Goal: Communication & Community: Answer question/provide support

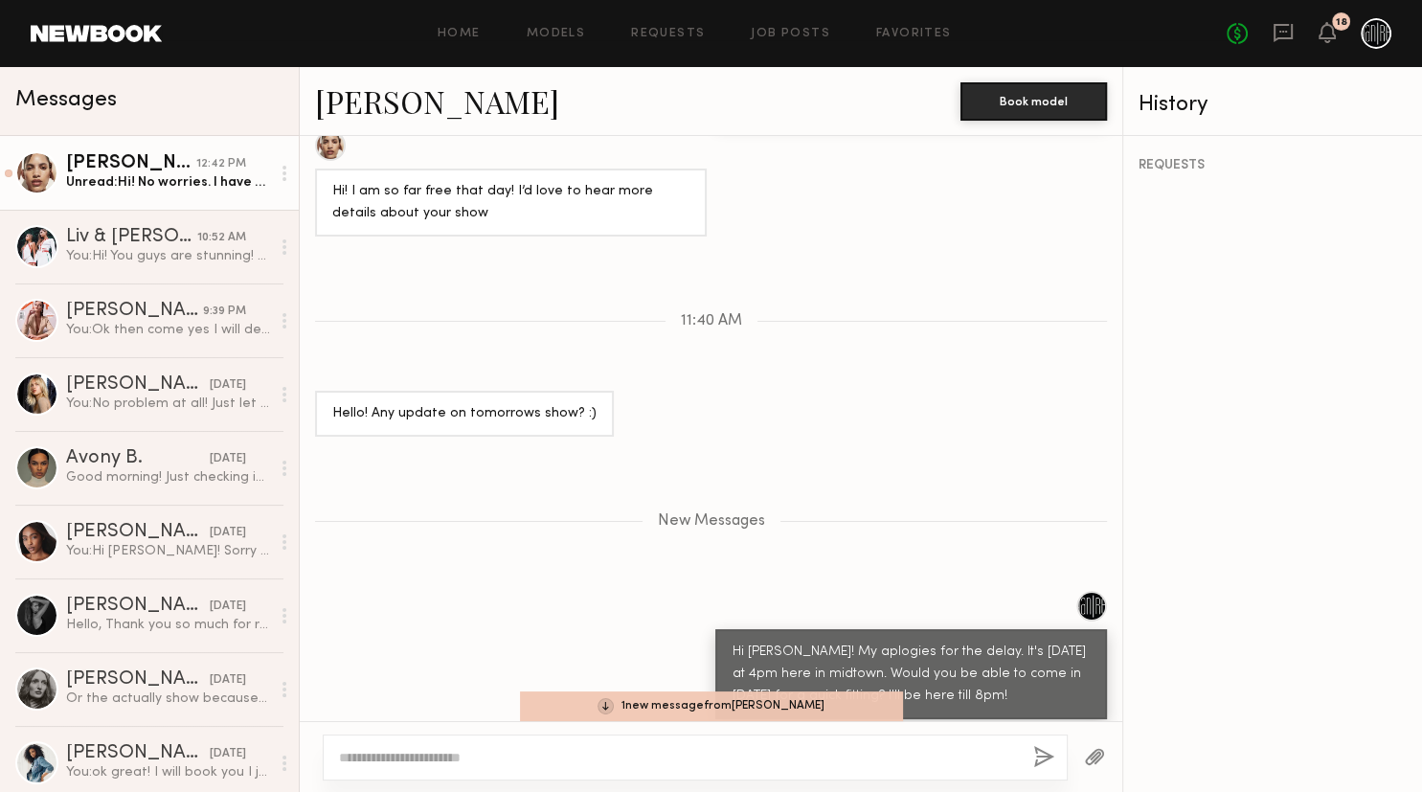
scroll to position [932, 0]
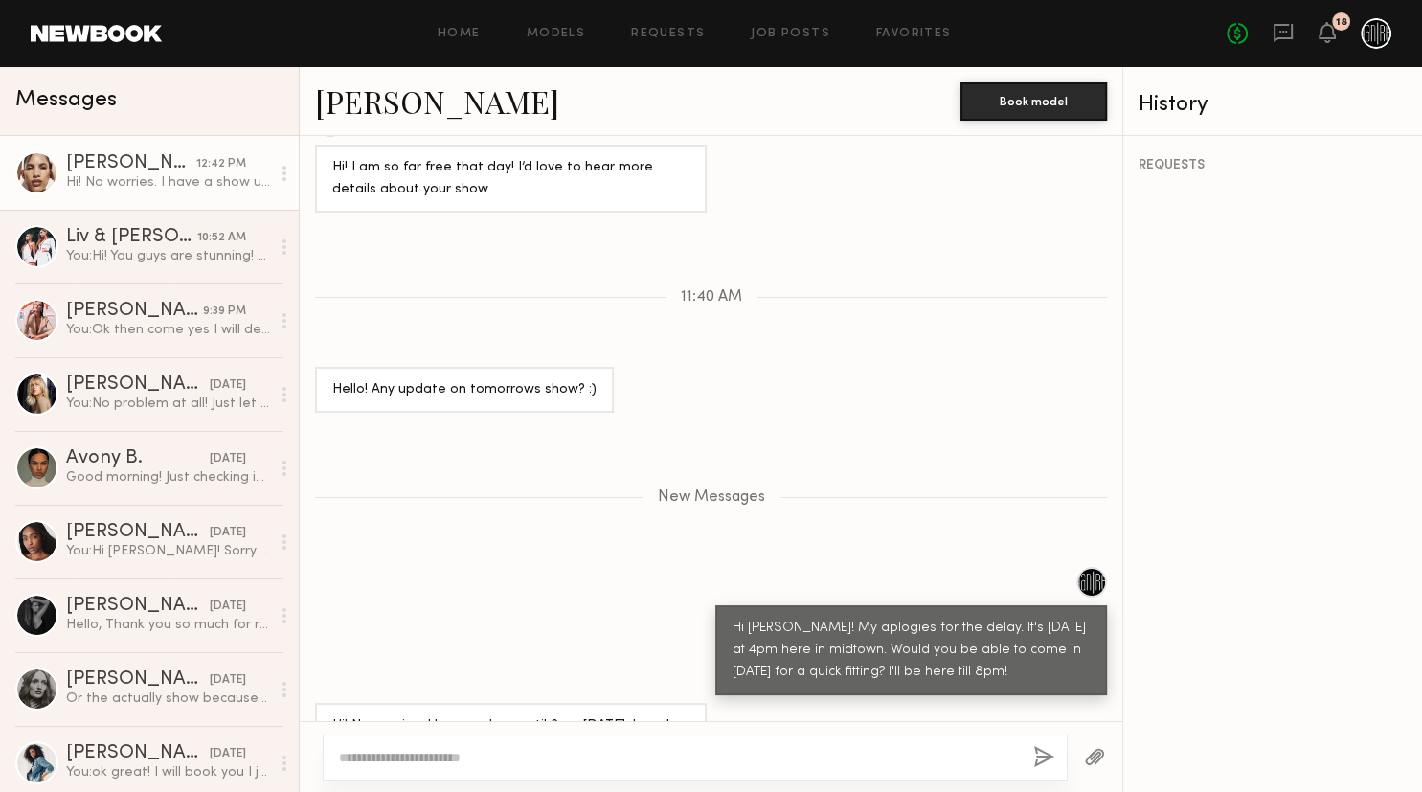
click at [503, 745] on div at bounding box center [695, 757] width 745 height 46
click at [495, 763] on textarea at bounding box center [678, 757] width 679 height 19
type textarea "**********"
click at [1044, 749] on button "button" at bounding box center [1044, 758] width 21 height 24
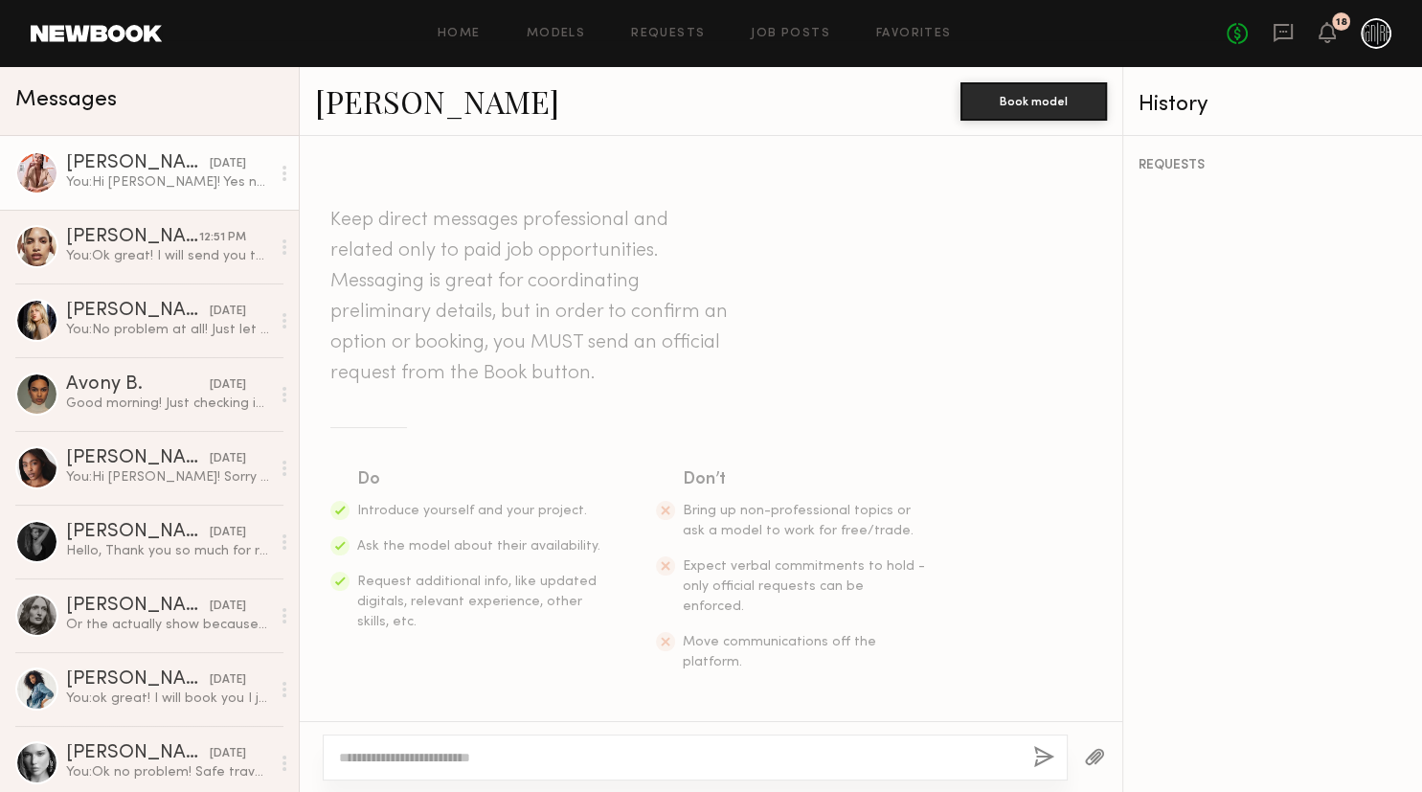
scroll to position [2397, 0]
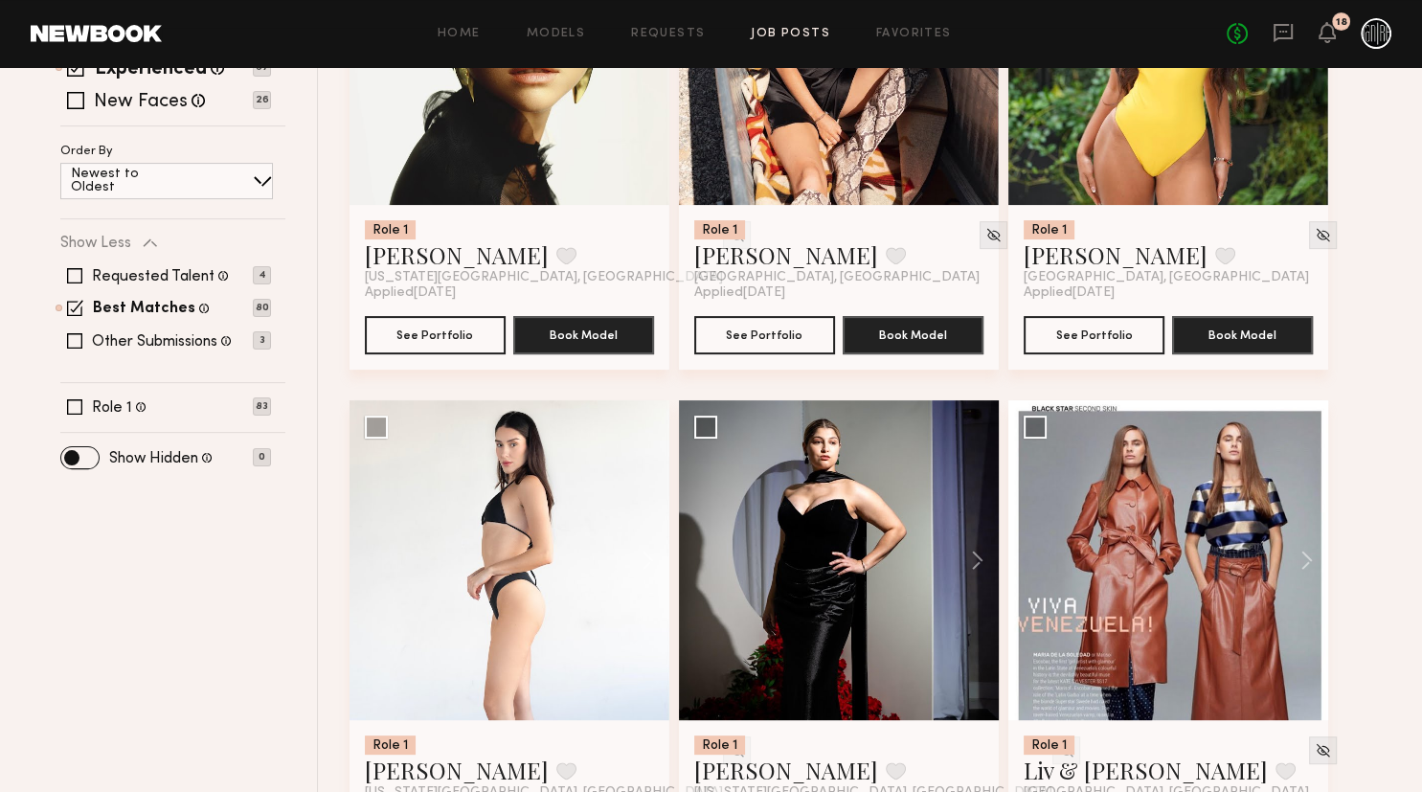
scroll to position [404, 0]
